Goal: Task Accomplishment & Management: Manage account settings

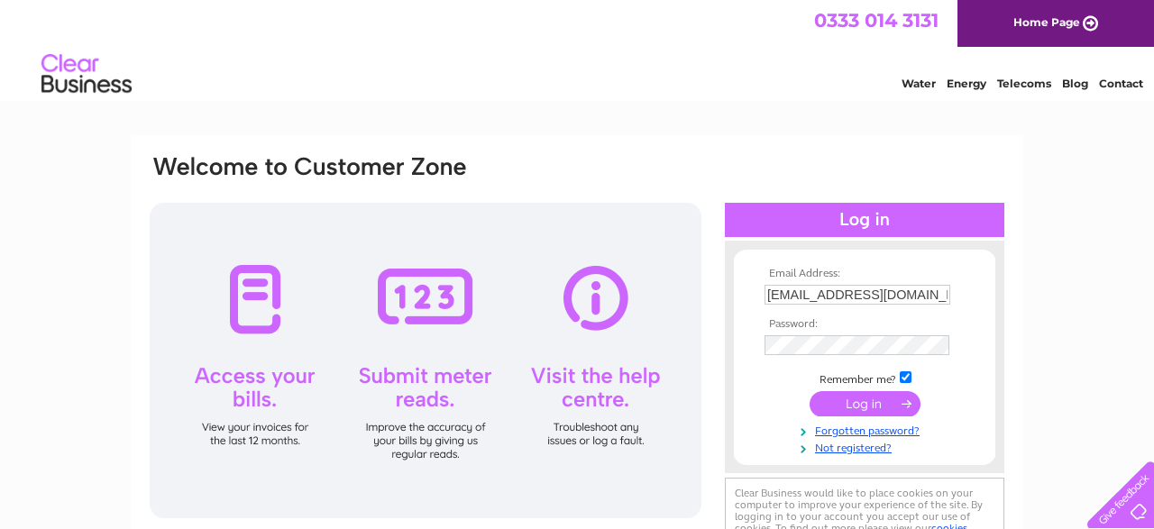
click at [865, 405] on input "submit" at bounding box center [865, 403] width 111 height 25
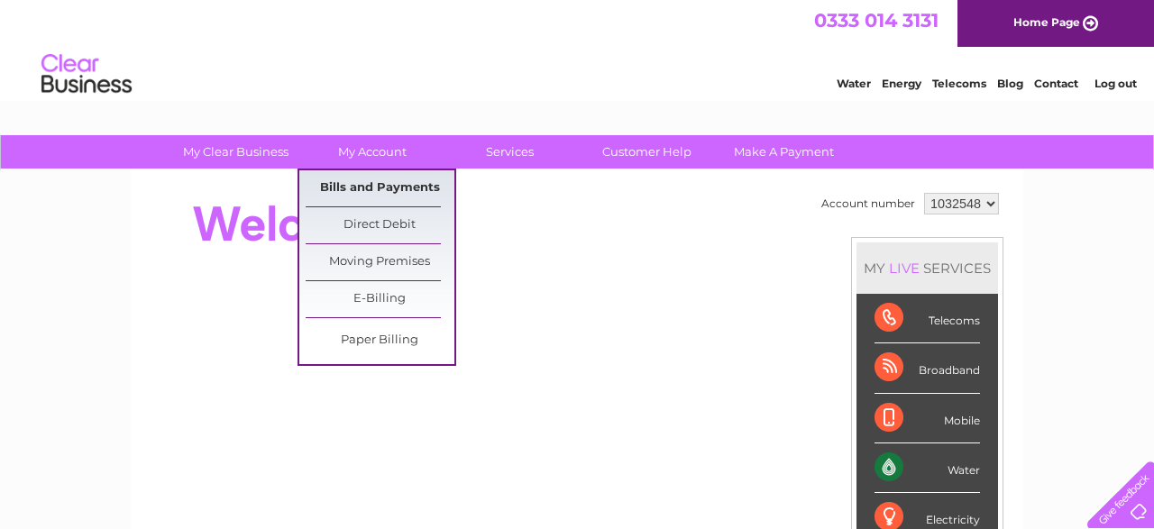
click at [365, 190] on link "Bills and Payments" at bounding box center [380, 188] width 149 height 36
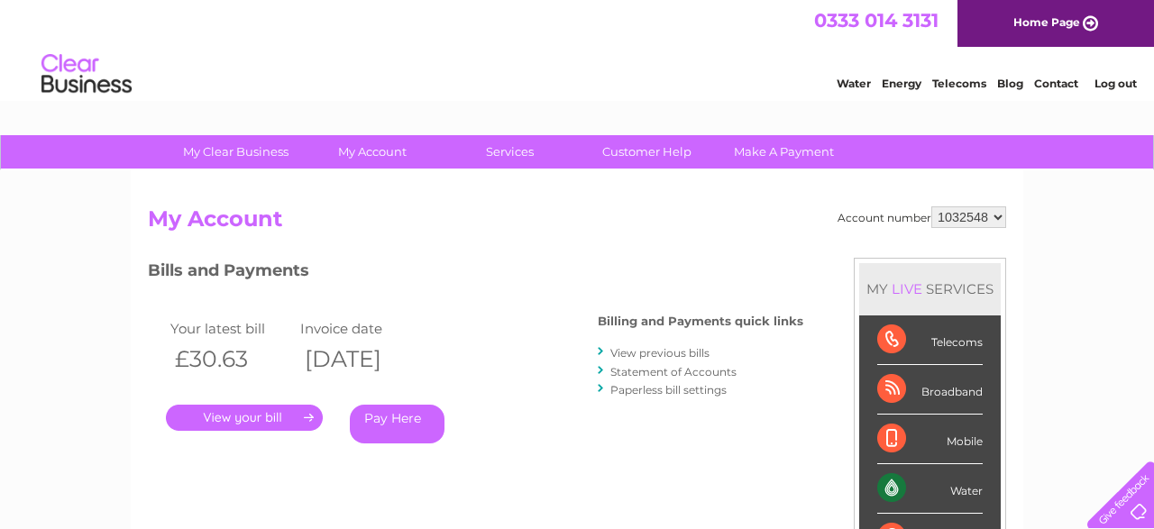
click at [237, 419] on link "." at bounding box center [244, 418] width 157 height 26
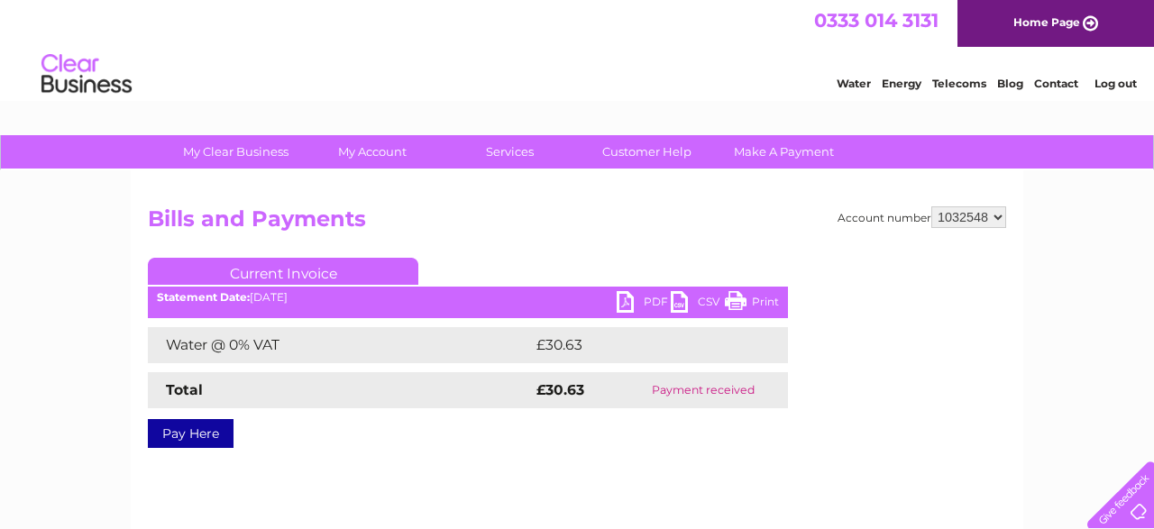
click at [634, 300] on link "PDF" at bounding box center [644, 304] width 54 height 26
click at [1130, 77] on li "Log out" at bounding box center [1116, 83] width 54 height 23
click at [1102, 87] on link "Log out" at bounding box center [1116, 84] width 42 height 14
